Goal: Information Seeking & Learning: Learn about a topic

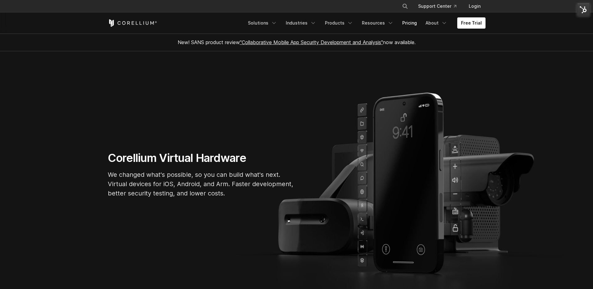
click at [410, 24] on link "Pricing" at bounding box center [409, 22] width 22 height 11
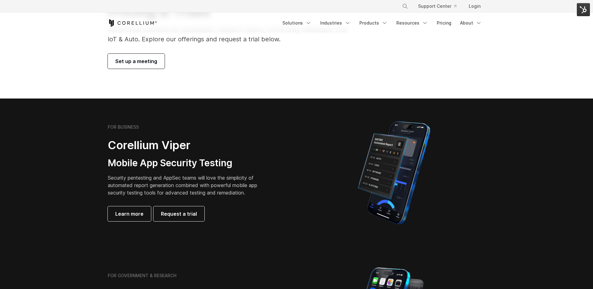
scroll to position [82, 0]
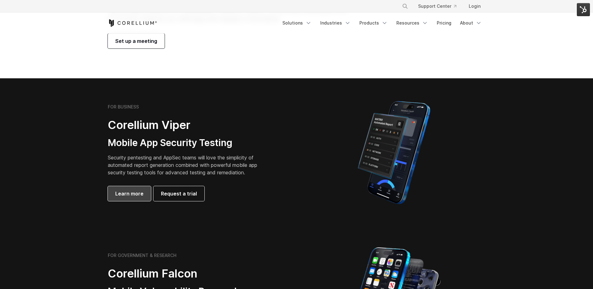
click at [128, 191] on span "Learn more" at bounding box center [129, 193] width 28 height 7
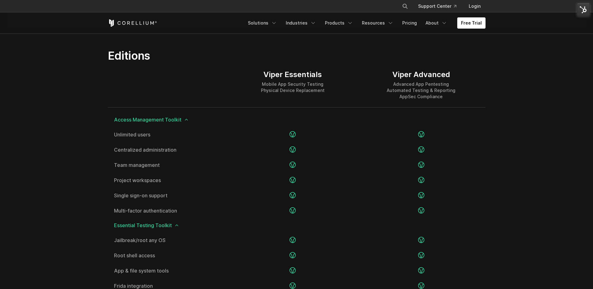
scroll to position [758, 0]
click at [216, 21] on div "Free Trial" at bounding box center [176, 22] width 136 height 7
